Goal: Transaction & Acquisition: Book appointment/travel/reservation

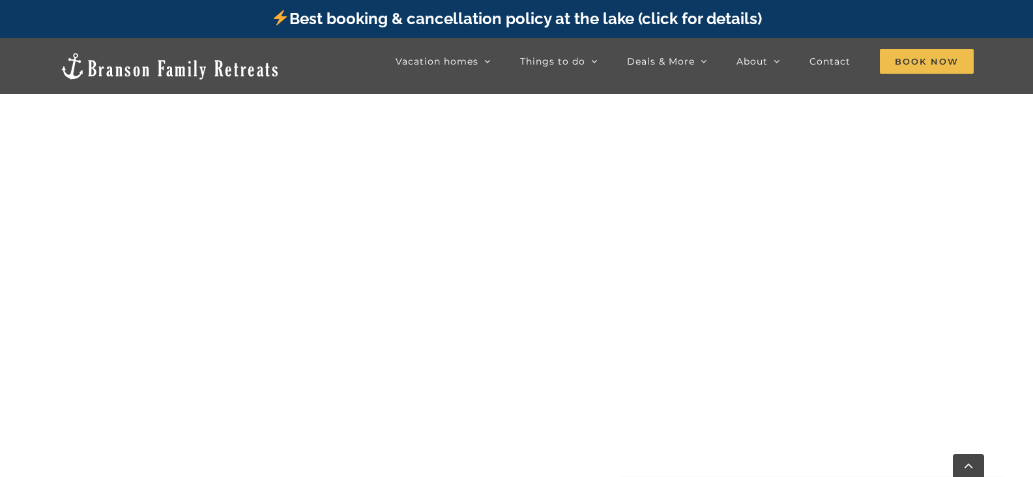
scroll to position [607, 0]
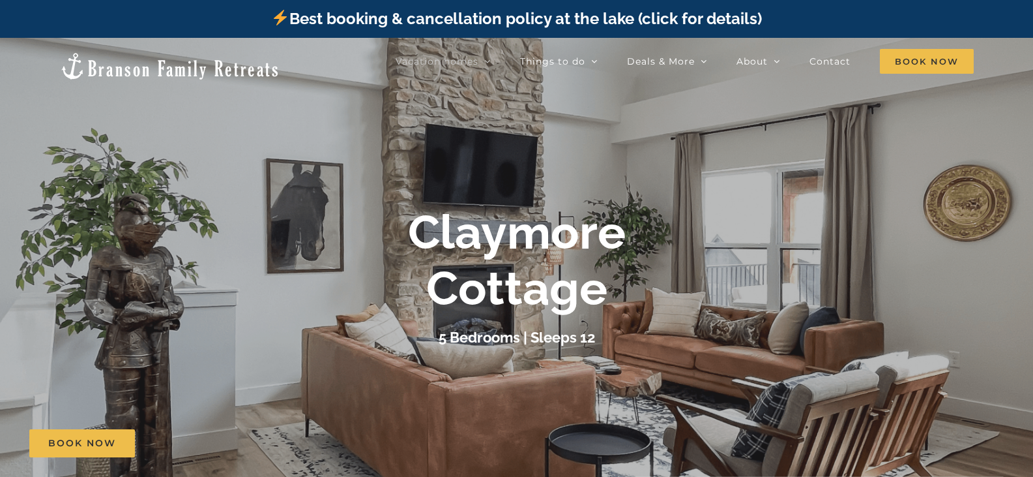
drag, startPoint x: 694, startPoint y: 124, endPoint x: 693, endPoint y: 113, distance: 10.5
click at [694, 119] on div at bounding box center [516, 276] width 1033 height 477
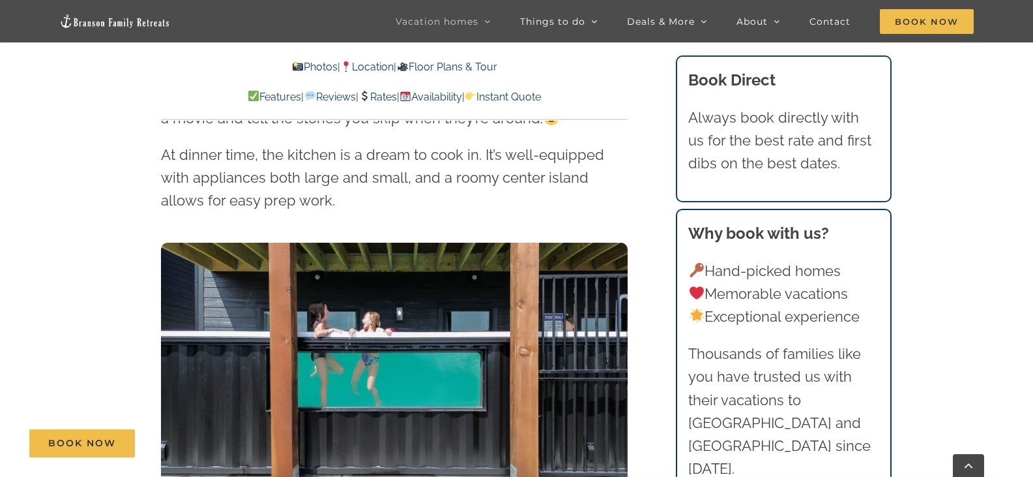
scroll to position [1695, 0]
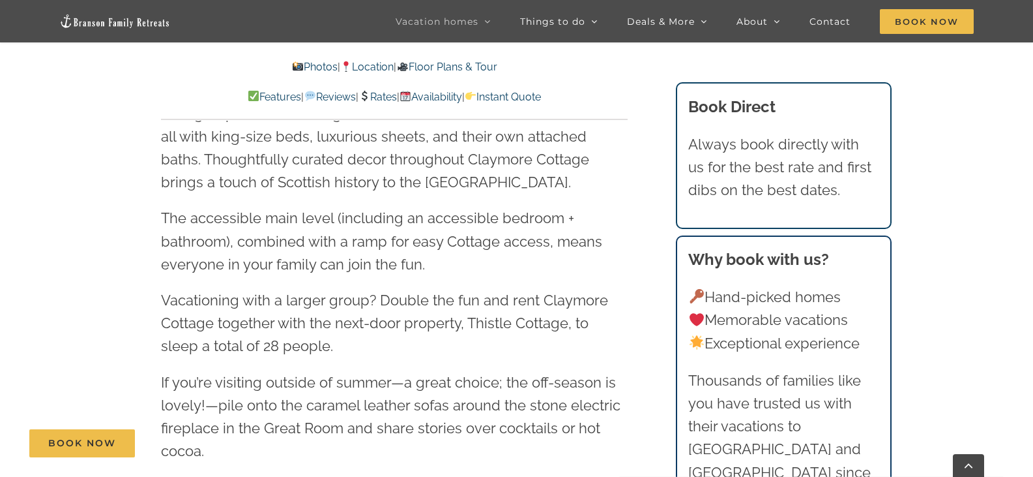
click at [541, 100] on link "Instant Quote" at bounding box center [503, 97] width 76 height 12
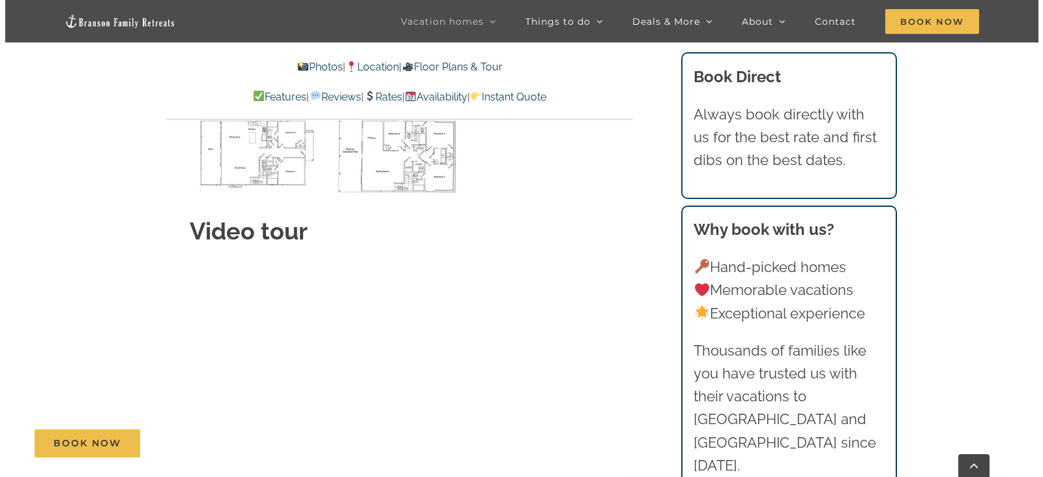
scroll to position [4583, 0]
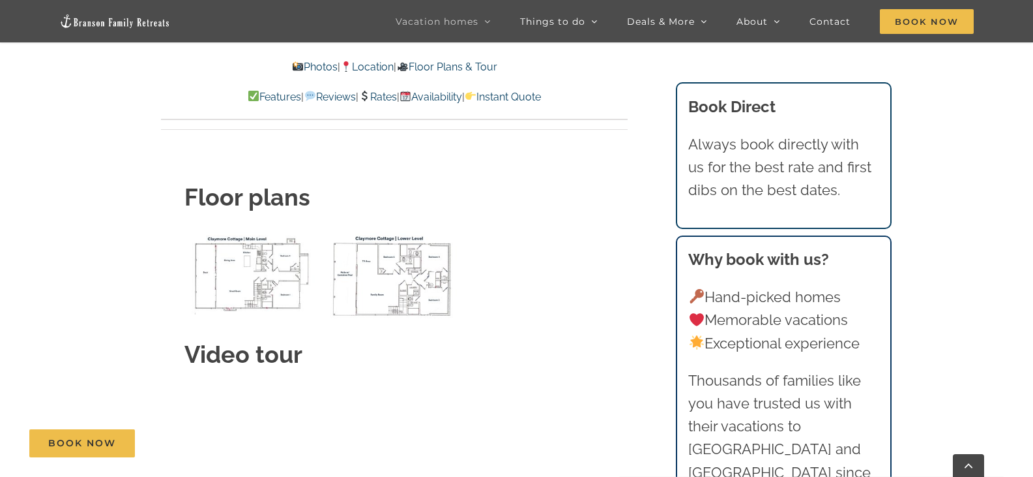
click at [272, 248] on img "Claymore Cottage main level floor plan" at bounding box center [253, 272] width 136 height 83
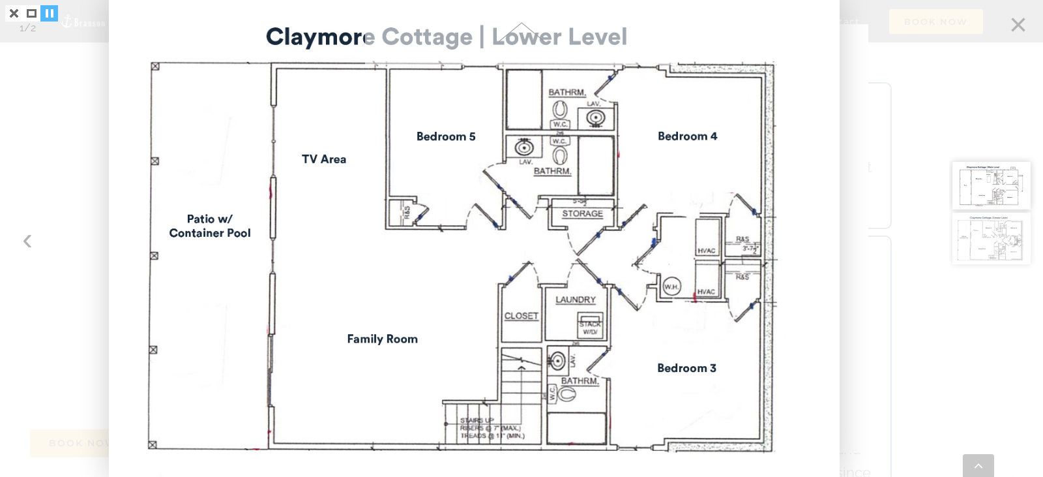
click at [46, 16] on link at bounding box center [49, 13] width 18 height 16
